Goal: Transaction & Acquisition: Purchase product/service

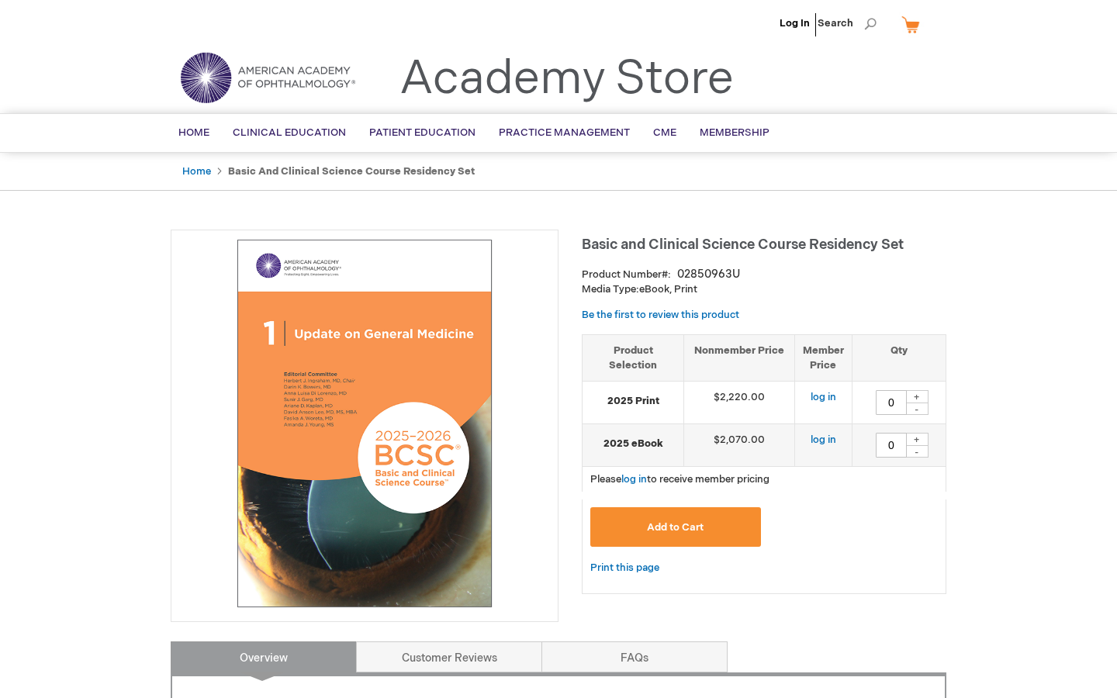
type input "0"
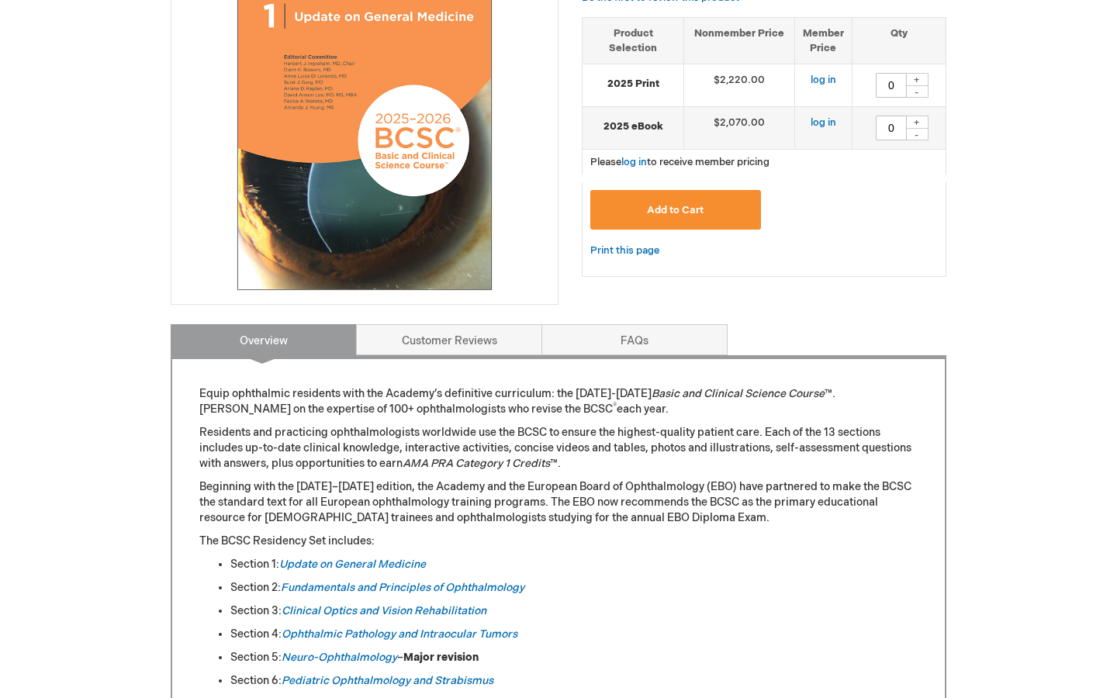
scroll to position [566, 0]
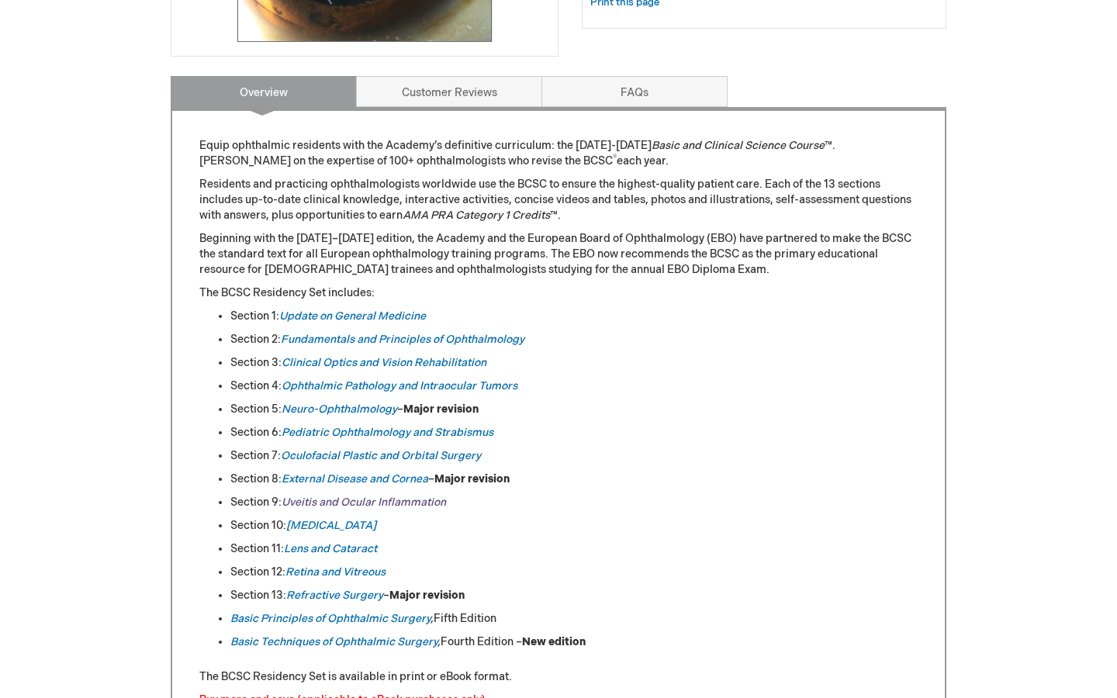
click at [313, 504] on link "Uveitis and Ocular Inflammation" at bounding box center [364, 502] width 165 height 13
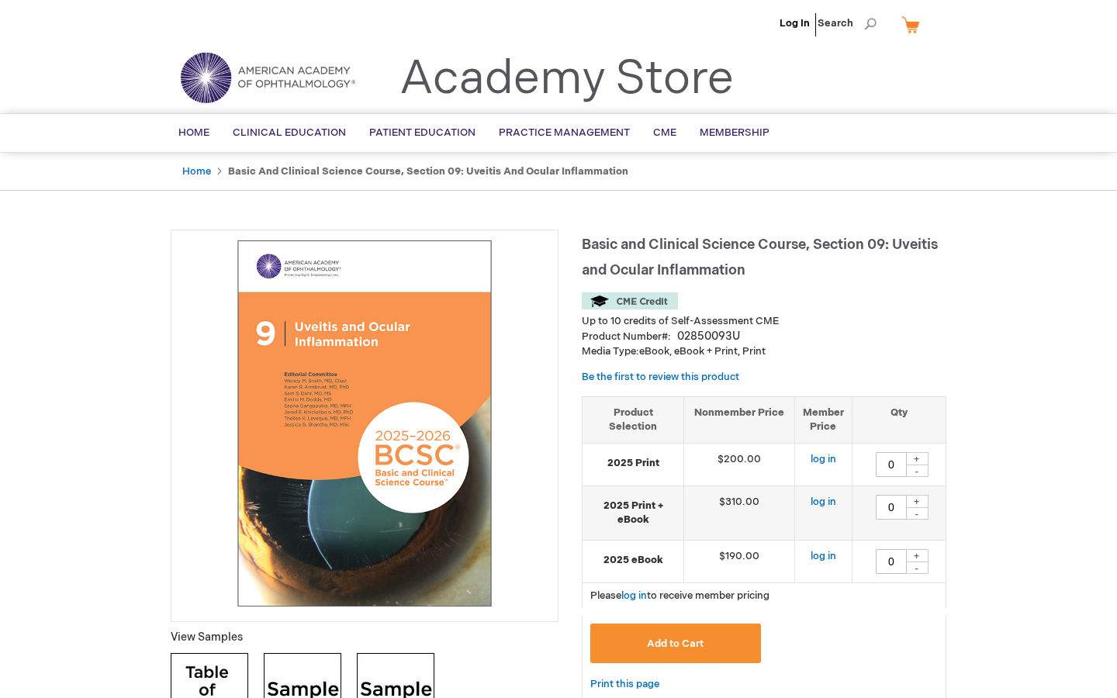
type input "0"
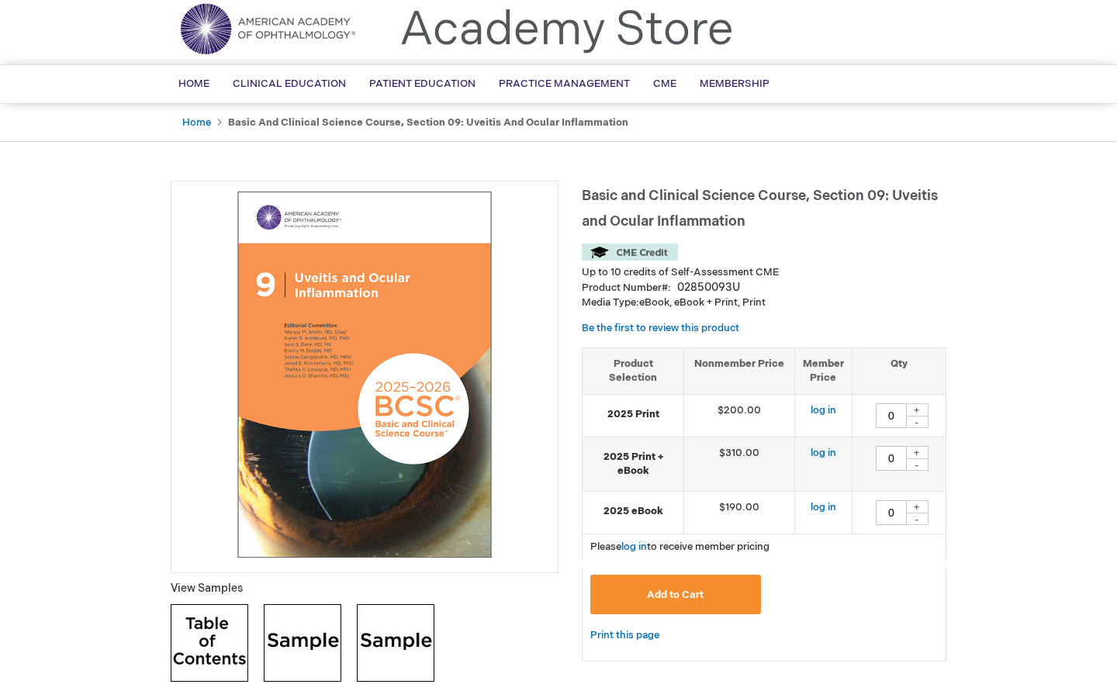
scroll to position [81, 0]
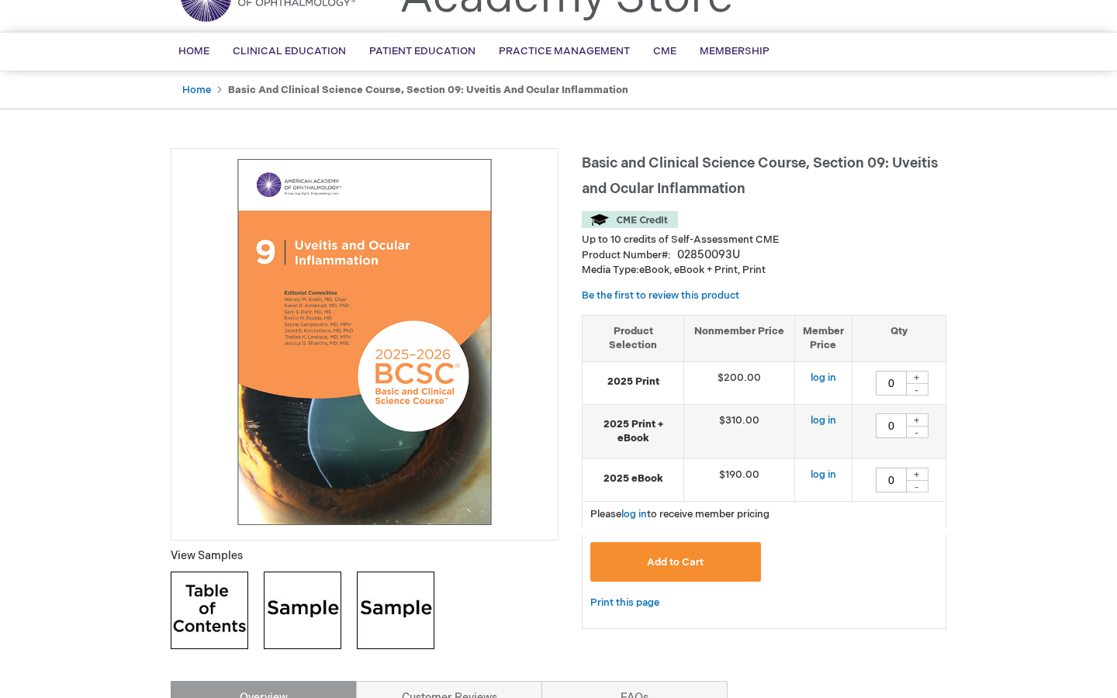
click at [195, 630] on img at bounding box center [210, 611] width 78 height 78
